Goal: Communication & Community: Connect with others

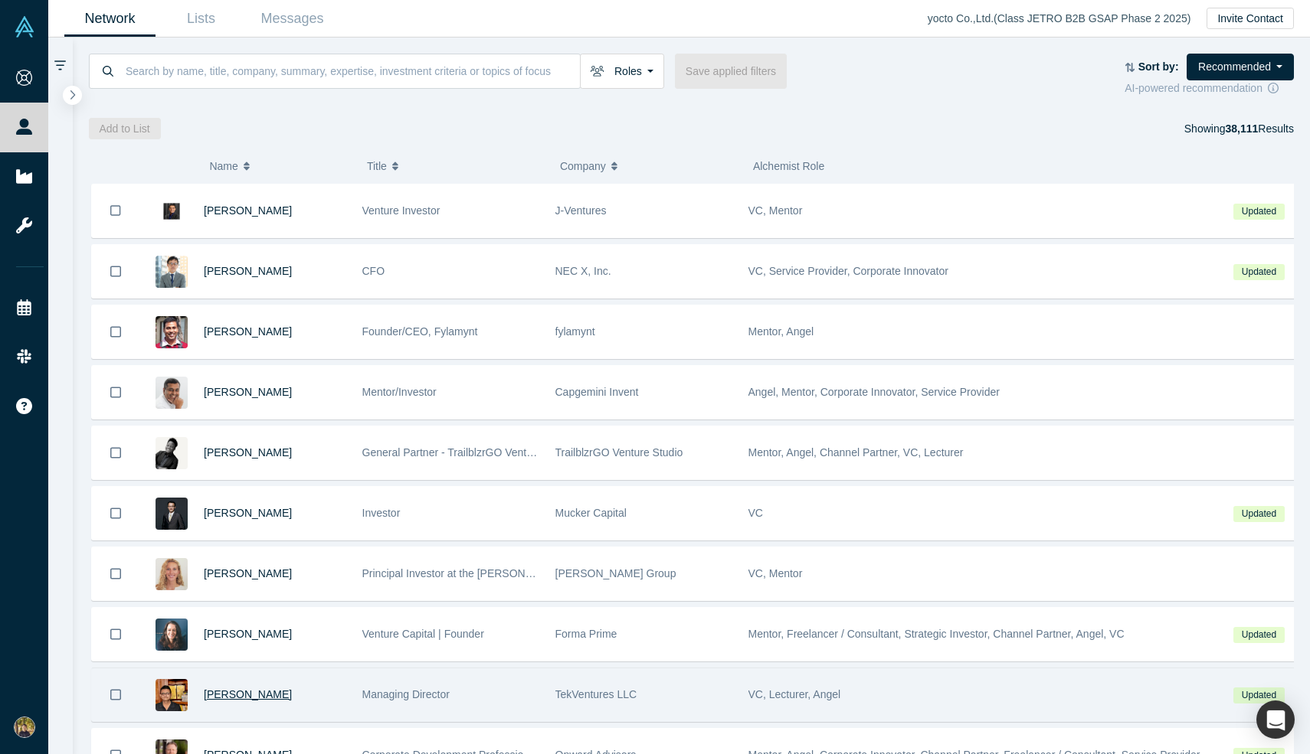
click at [240, 695] on span "[PERSON_NAME]" at bounding box center [248, 695] width 88 height 12
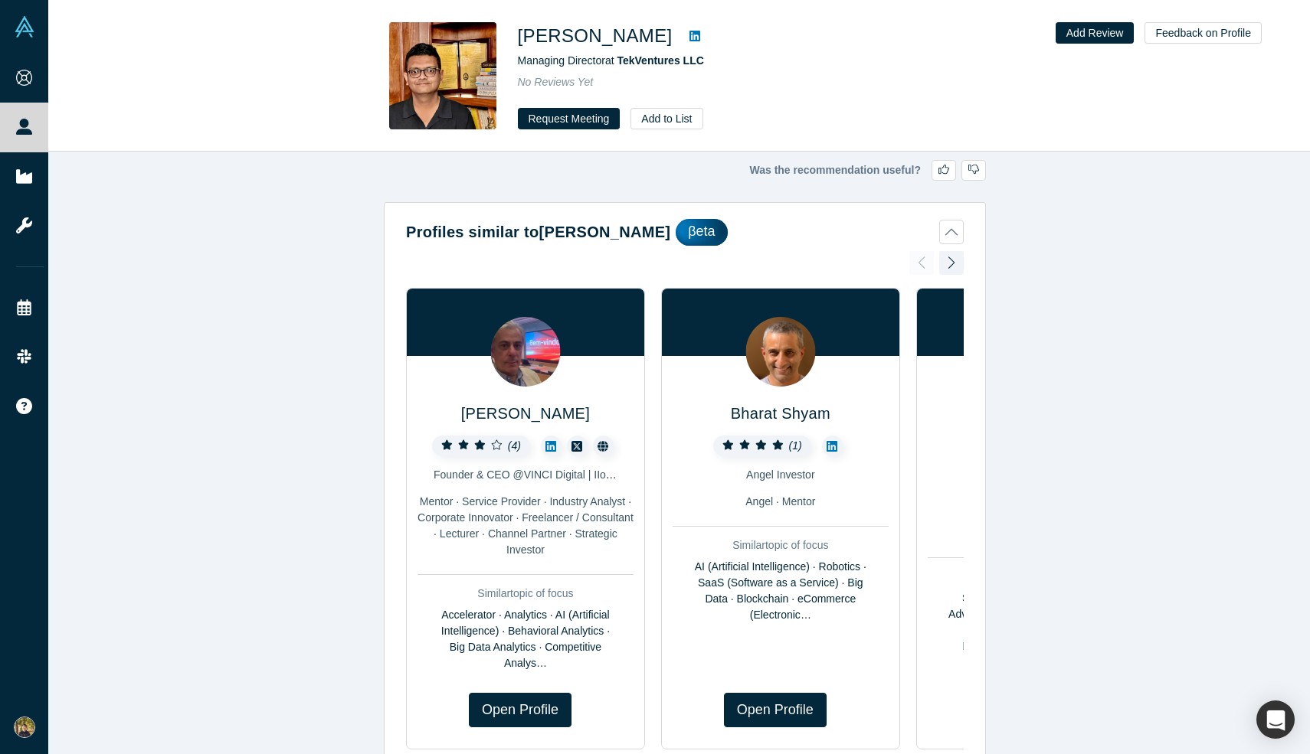
type input "Learning from your portfolio approachDear Abhijit Ganguly,I'm Takafumi from yoc…"
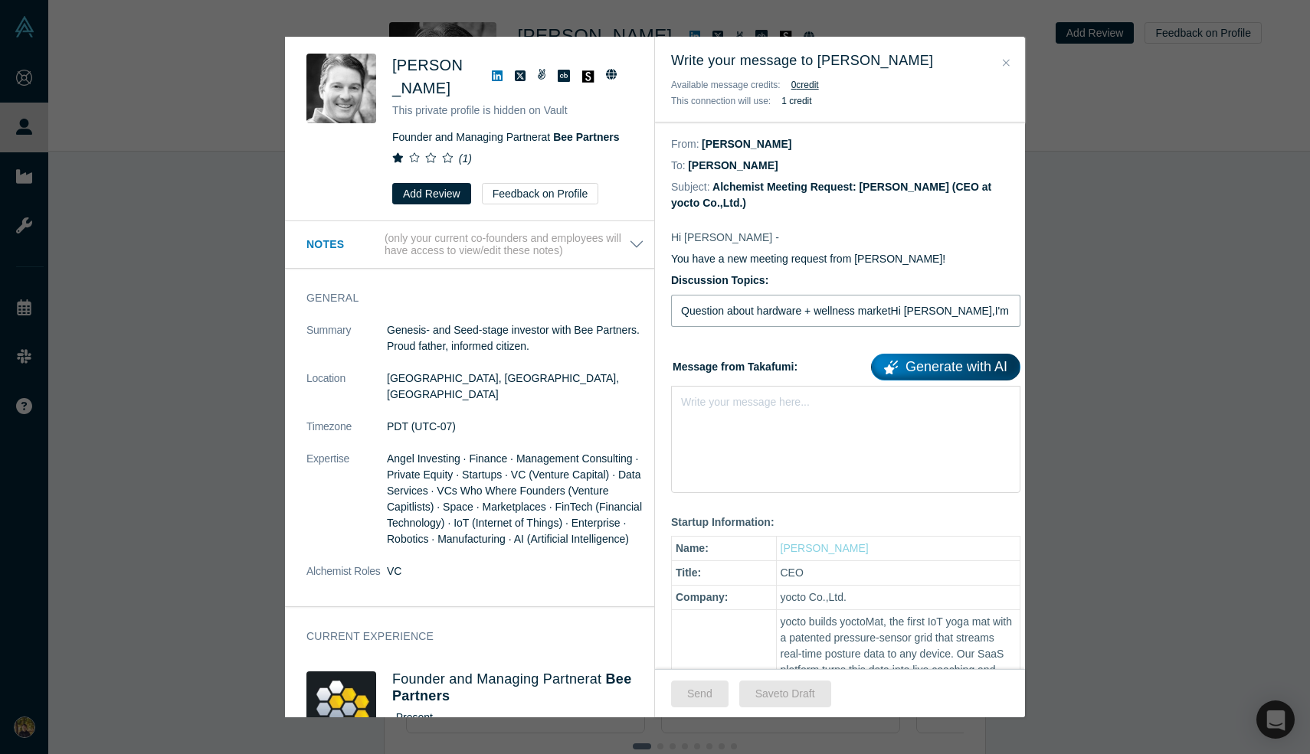
type input "Question about hardware + wellness marketHi [PERSON_NAME],I'm researching how […"
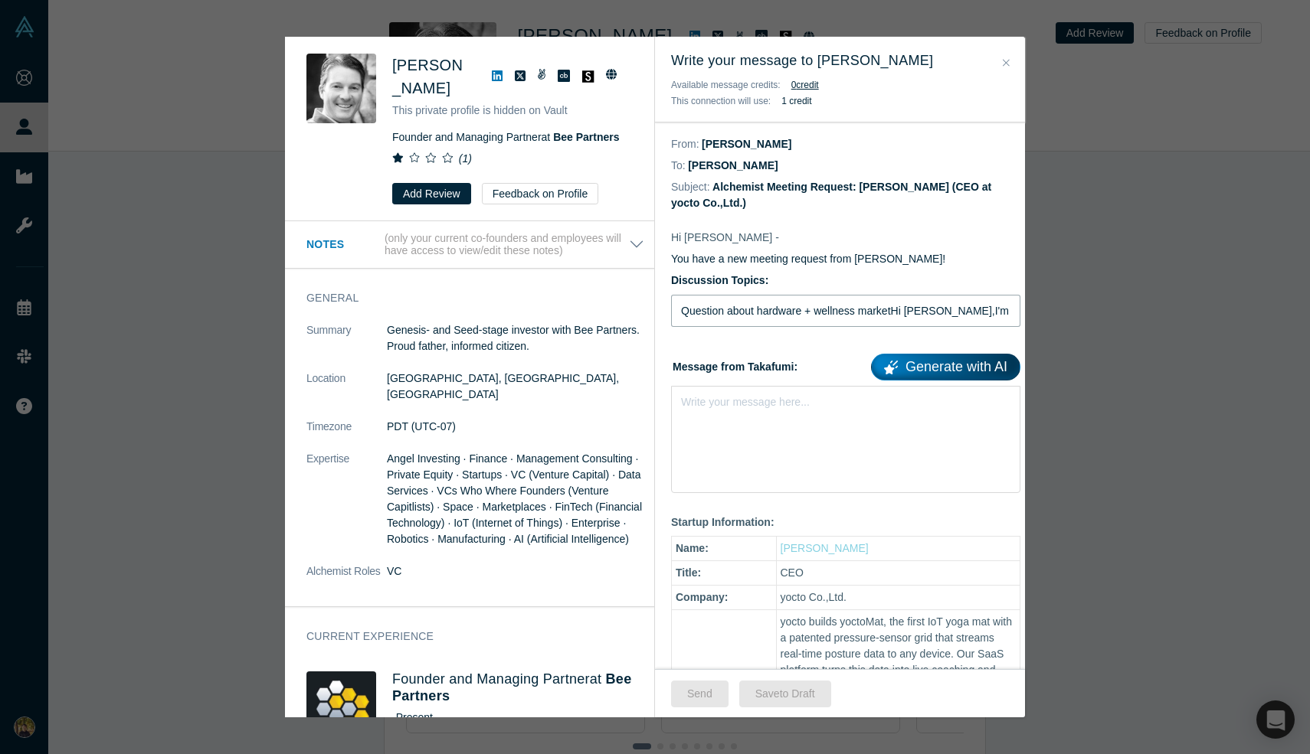
type input "Question about hardware + wellness marketHi Michael Berolzheimer,I'm researchin…"
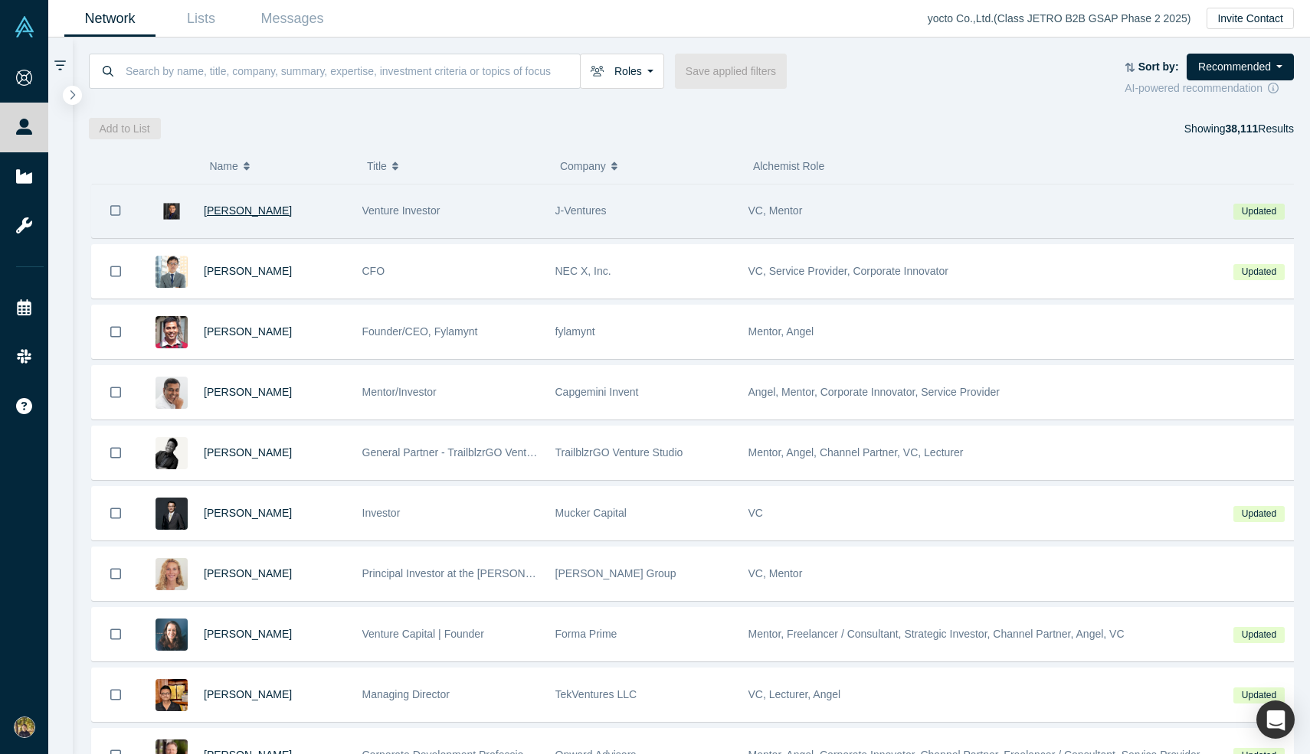
click at [235, 211] on span "Nilesh Trivedi" at bounding box center [248, 210] width 88 height 12
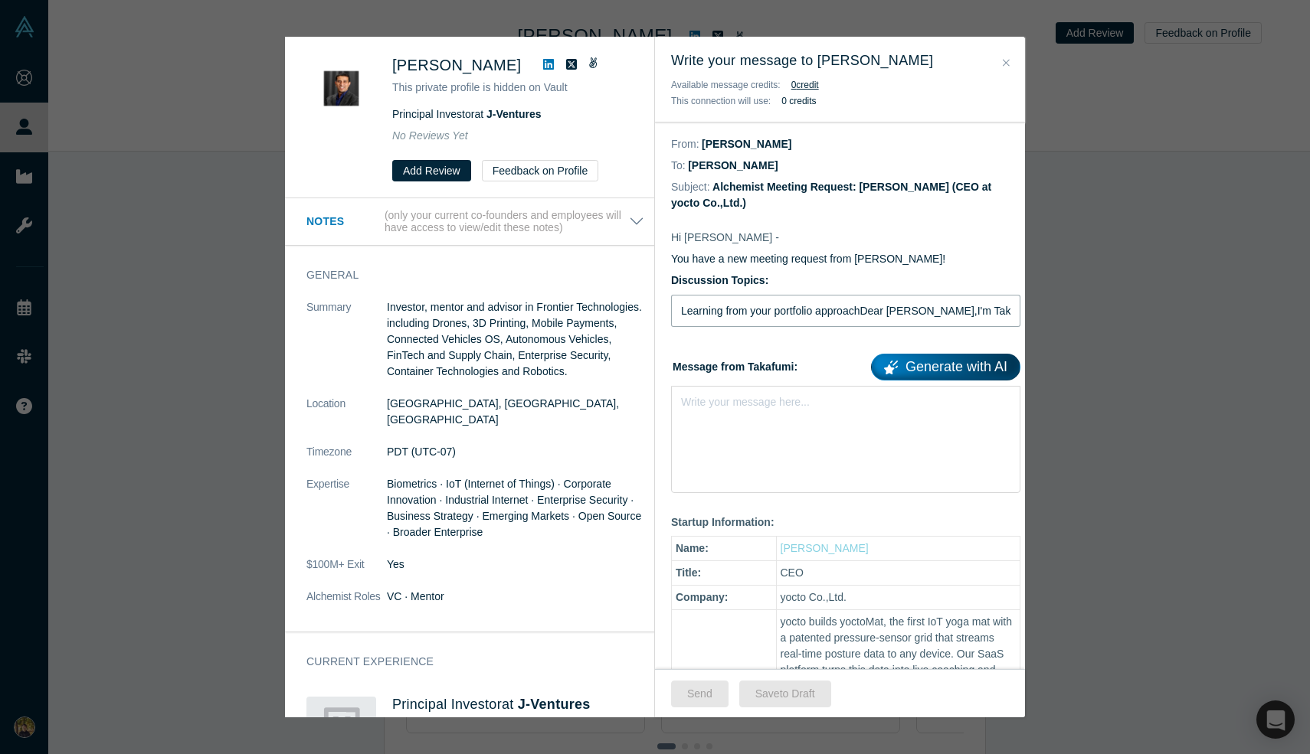
type input "Learning from your portfolio approachDear Nilesh Trivedi,I'm Takafumi from yoct…"
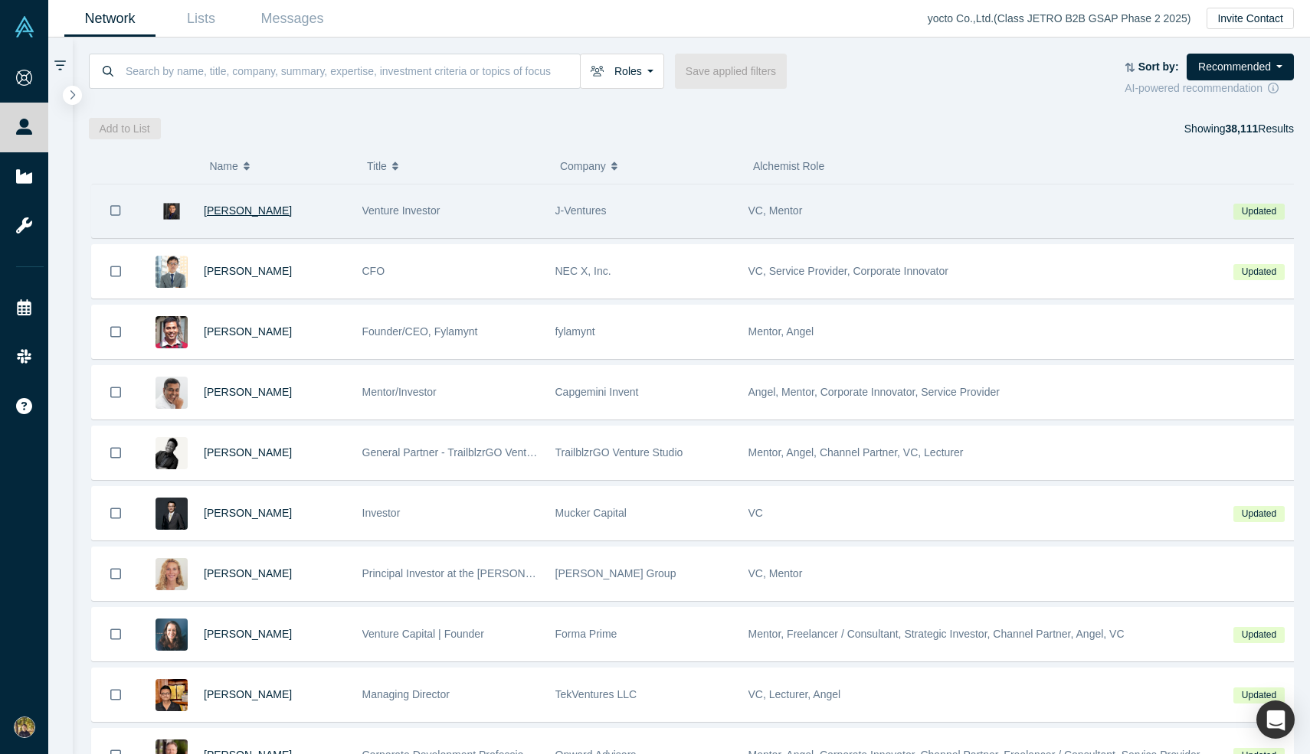
click at [235, 211] on span "[PERSON_NAME]" at bounding box center [248, 210] width 88 height 12
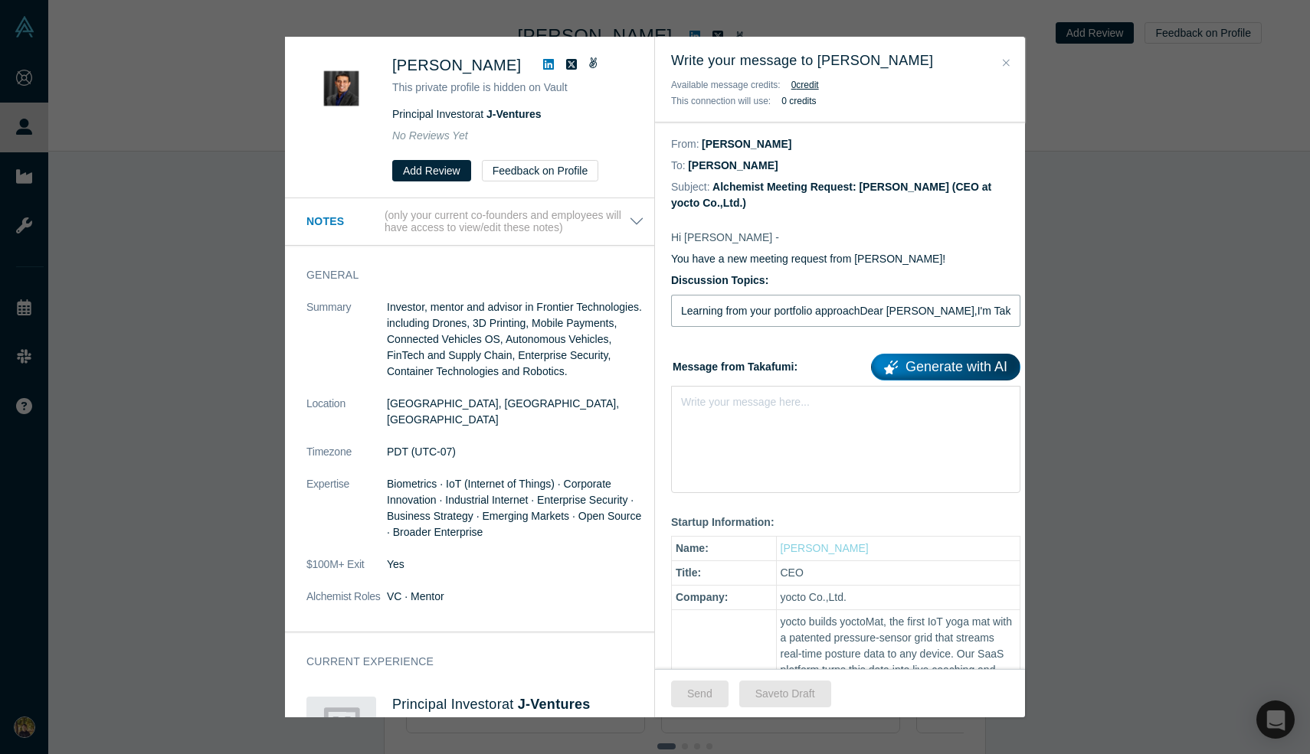
type input "Learning from your portfolio approachDear [PERSON_NAME],I'm Takafumi from yocto…"
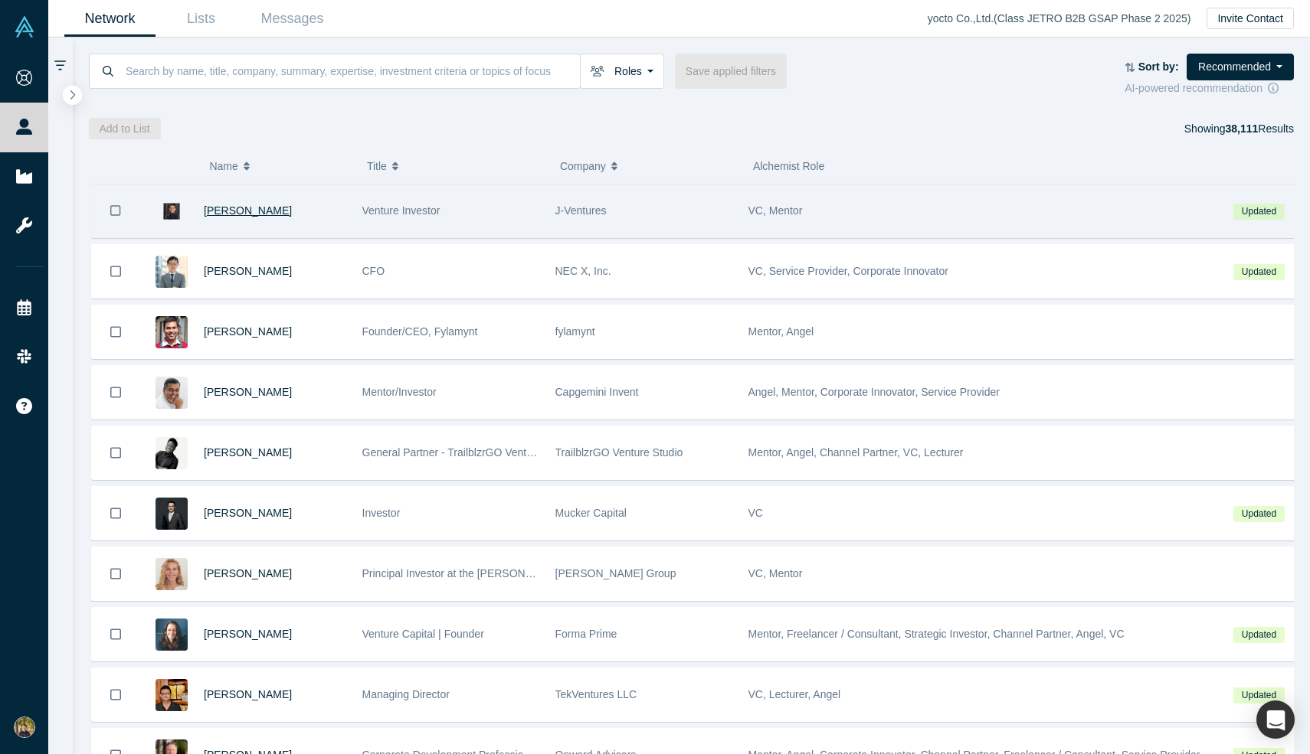
click at [235, 211] on span "Nilesh Trivedi" at bounding box center [248, 210] width 88 height 12
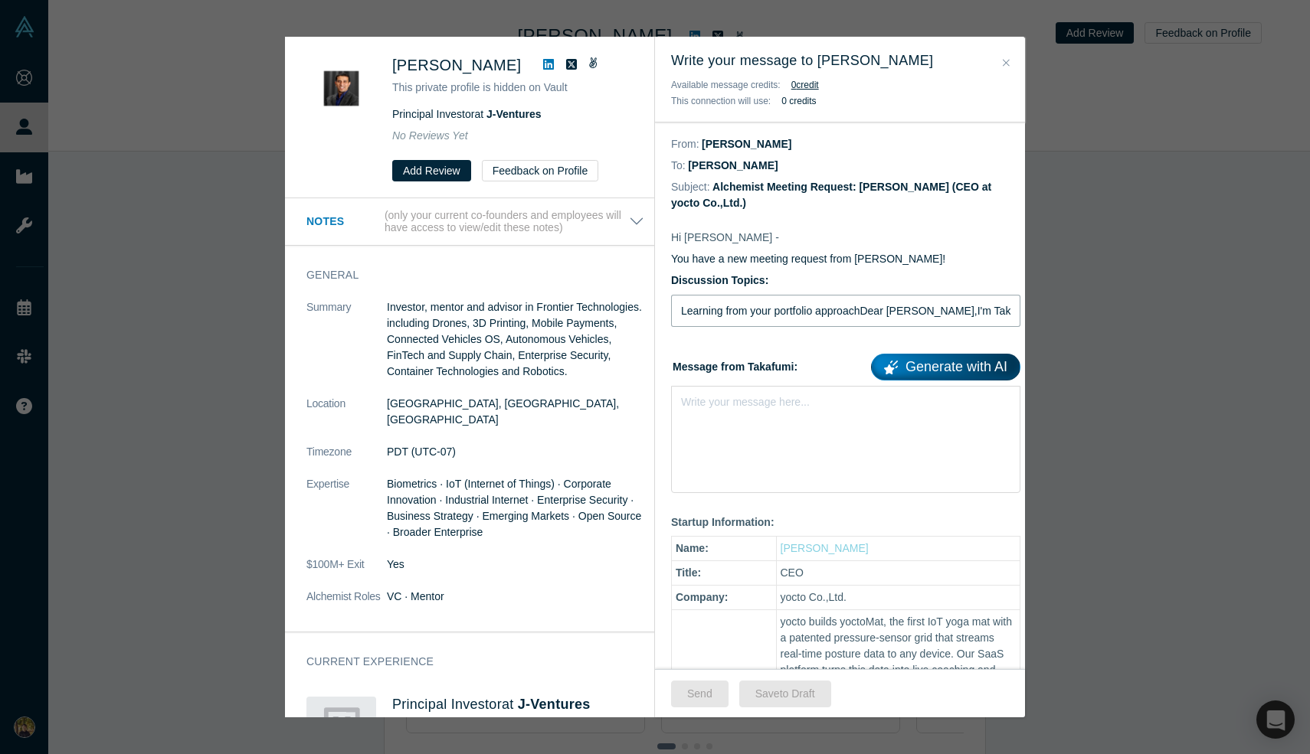
type input "Learning from your portfolio approachDear Nilesh Trivedi,I'm Takafumi from yoct…"
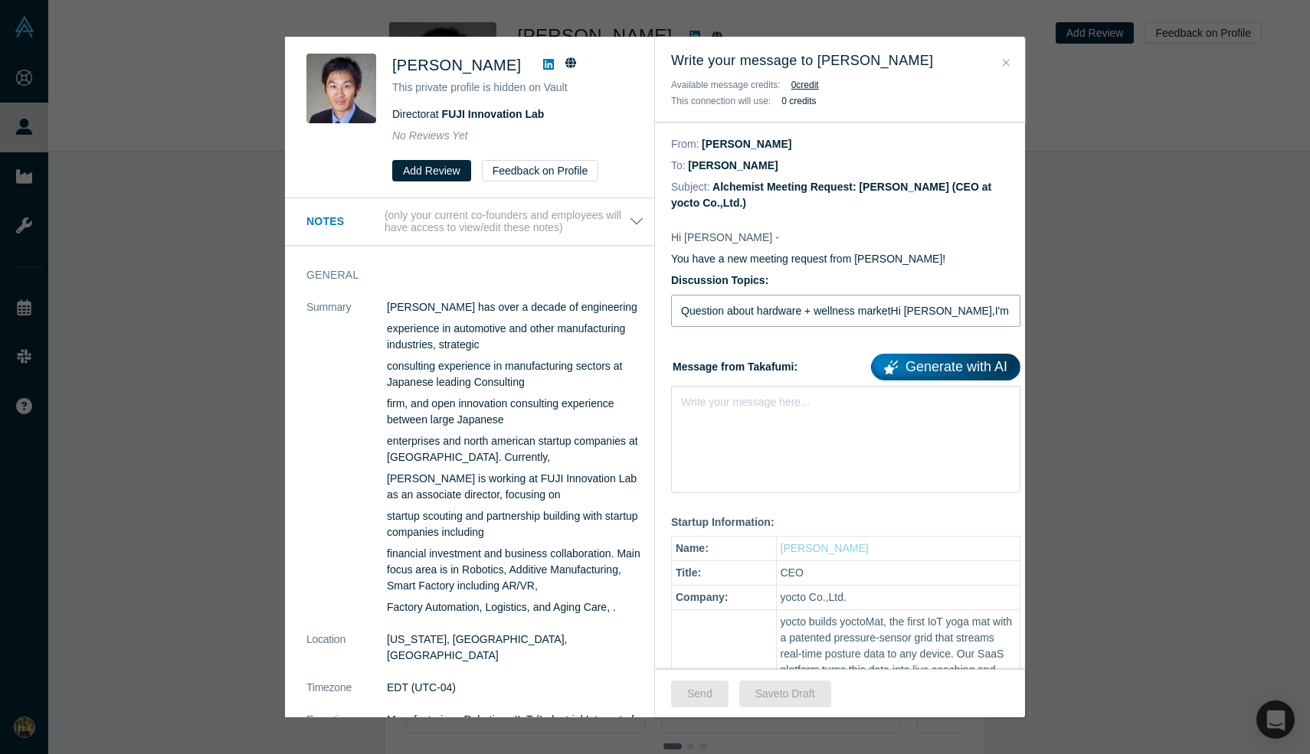
type input "Question about hardware + wellness marketHi Daisuke Nogiwa,I'm researching how …"
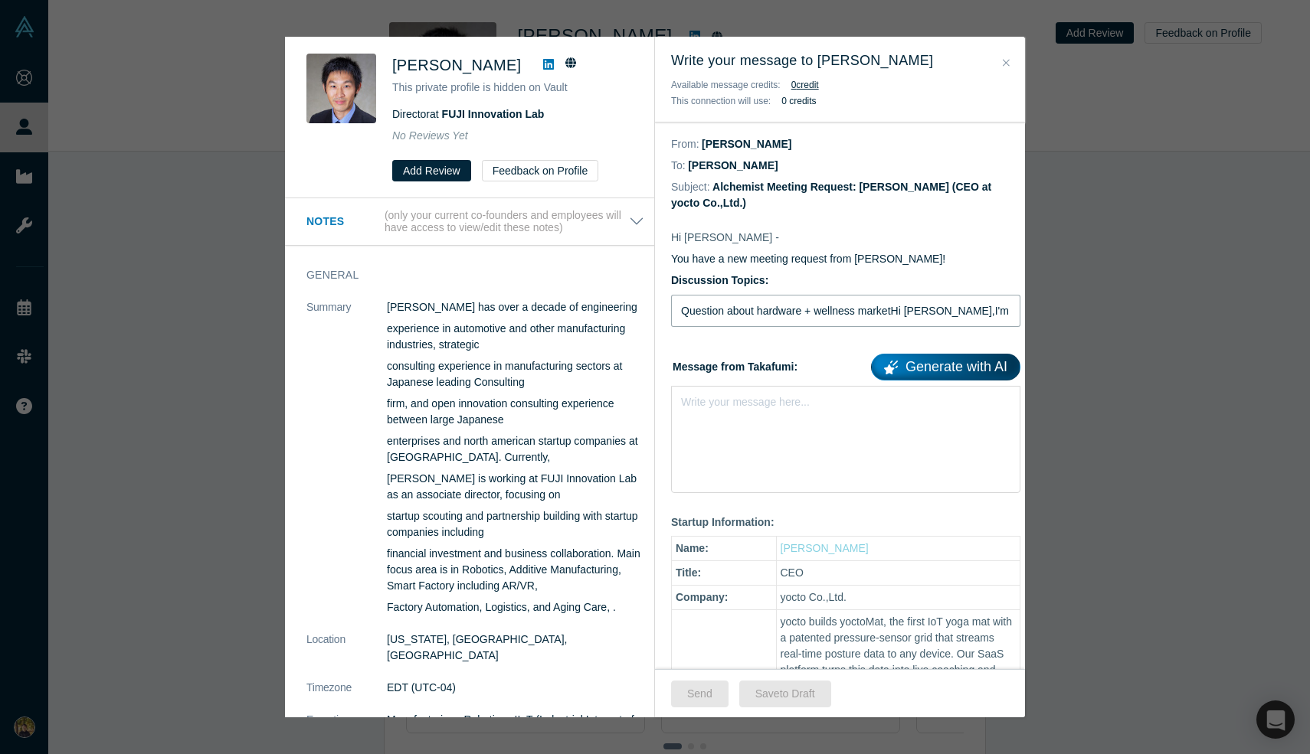
type input "Question about hardware + wellness marketHi Daisuke Nogiwa,I'm researching how …"
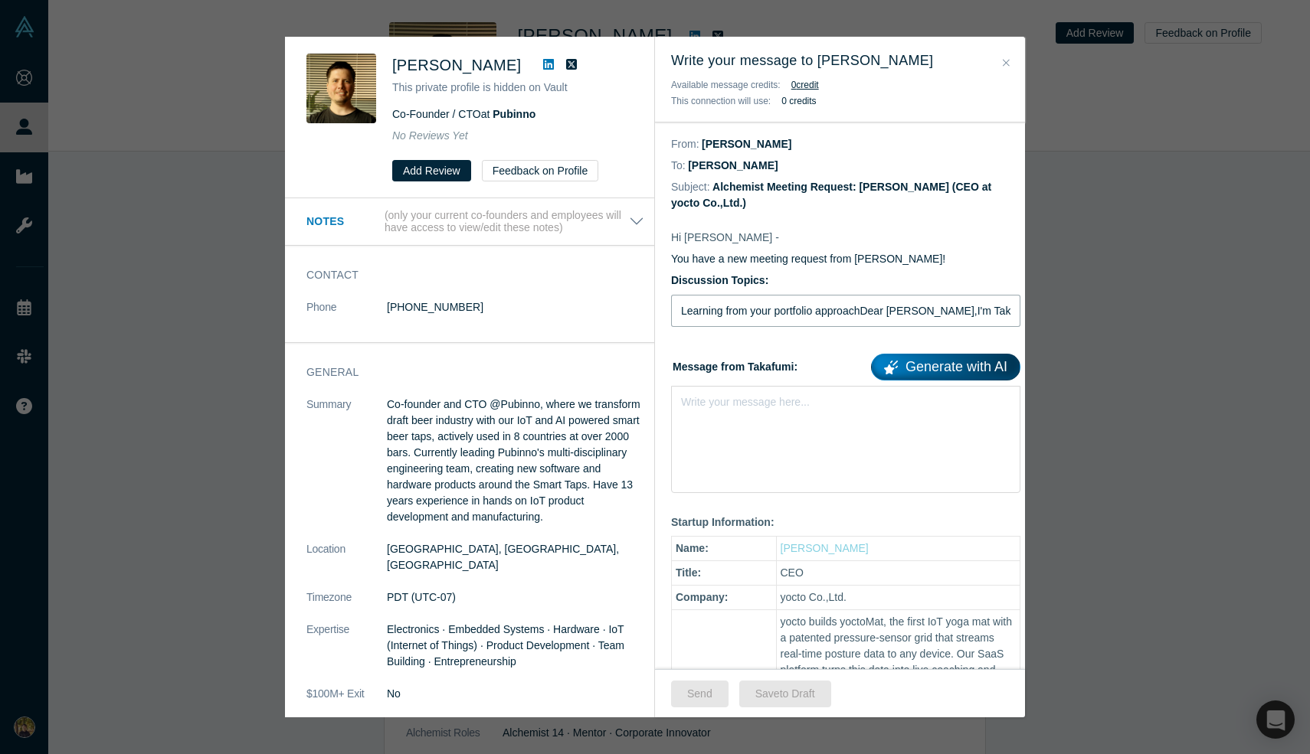
type input "Learning from your portfolio approachDear Nico Alpmen,I'm Takafumi from yocto, …"
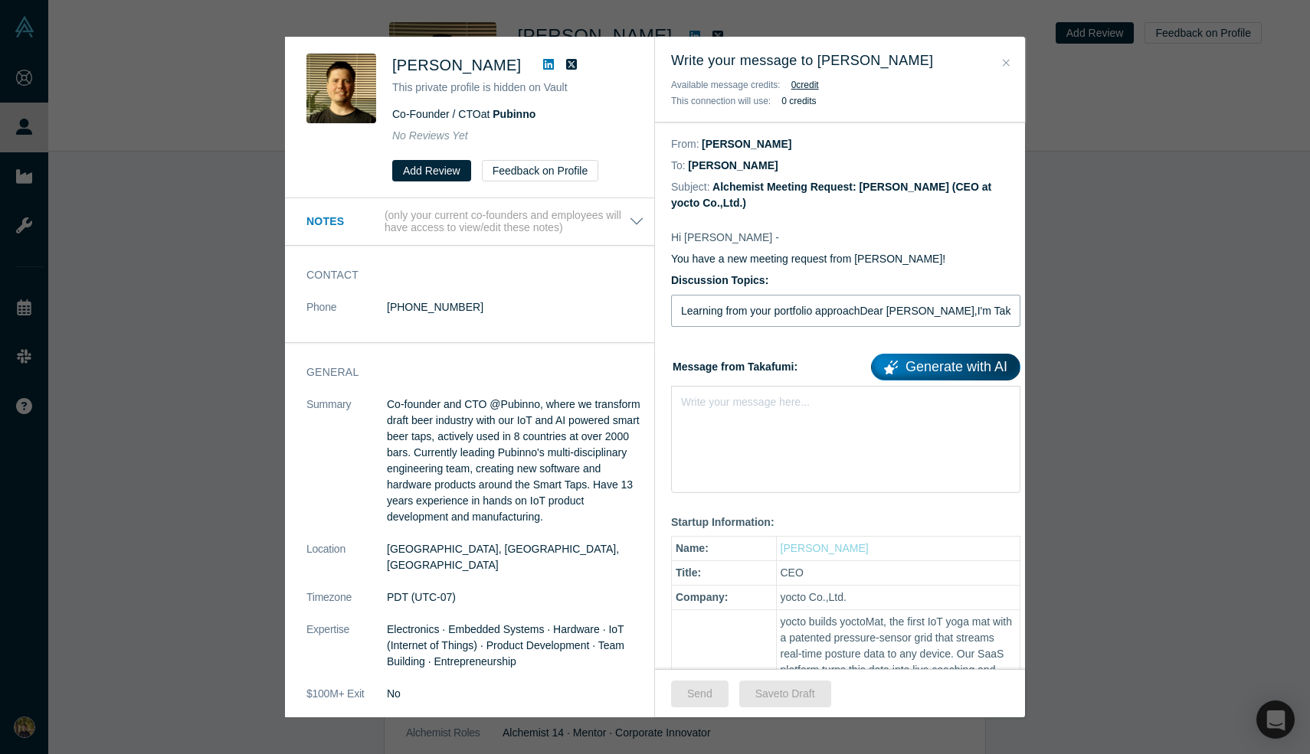
type input "Learning from your portfolio approachDear [PERSON_NAME],I'm Takafumi from yocto…"
